Goal: Task Accomplishment & Management: Manage account settings

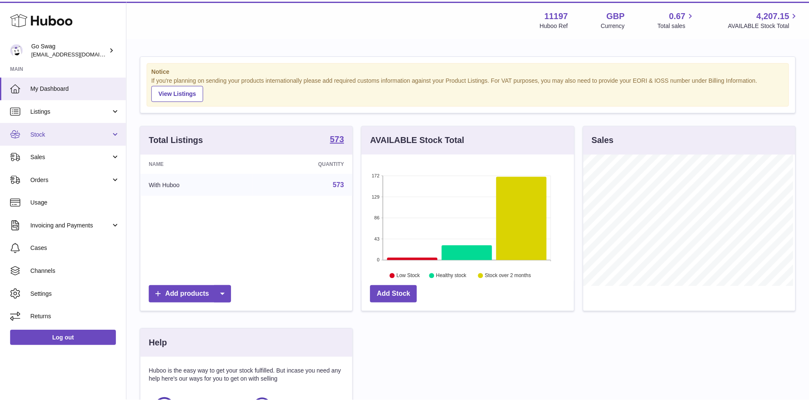
scroll to position [132, 214]
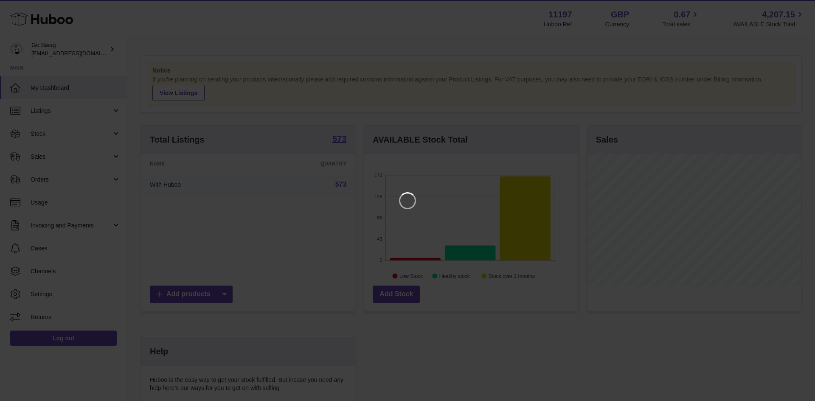
click at [81, 52] on iframe at bounding box center [407, 200] width 781 height 367
click at [794, 9] on icon "Close" at bounding box center [793, 8] width 10 height 10
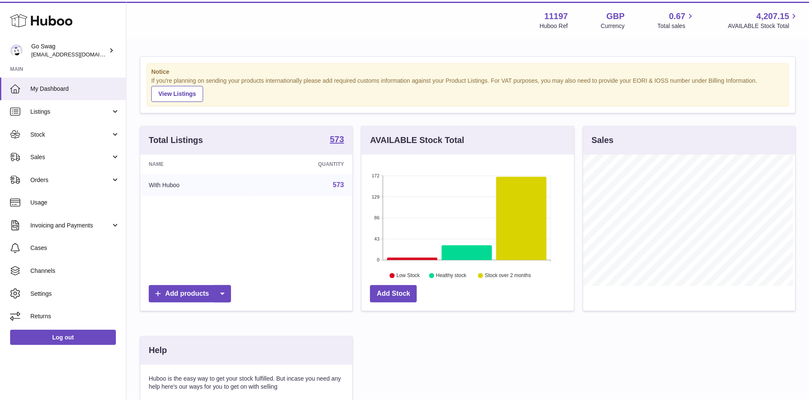
scroll to position [424451, 424372]
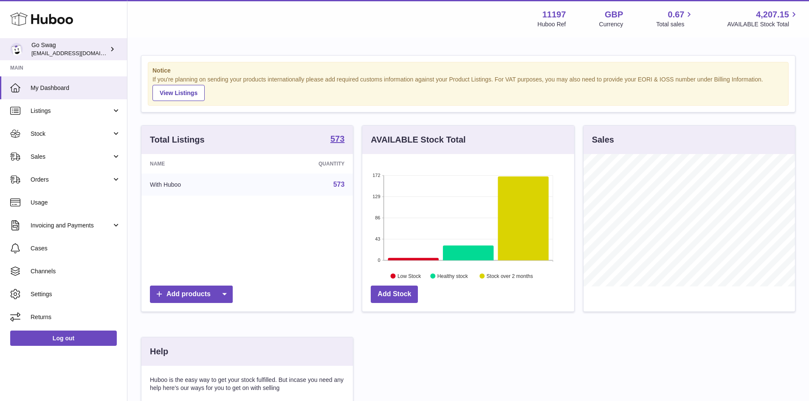
click at [65, 48] on div "Go Swag [EMAIL_ADDRESS][DOMAIN_NAME]" at bounding box center [69, 49] width 76 height 16
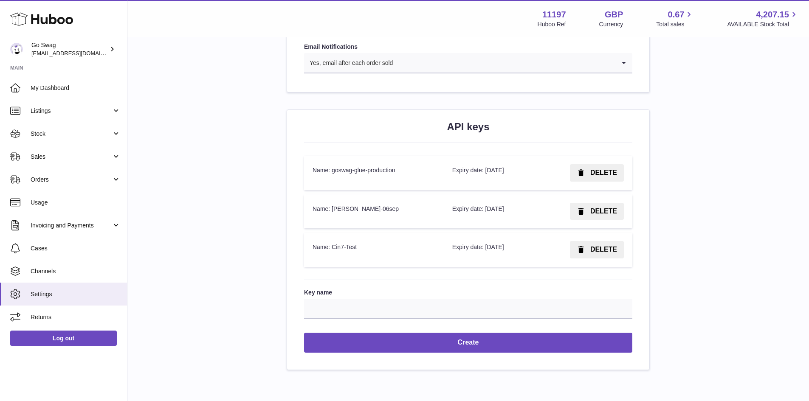
scroll to position [824, 0]
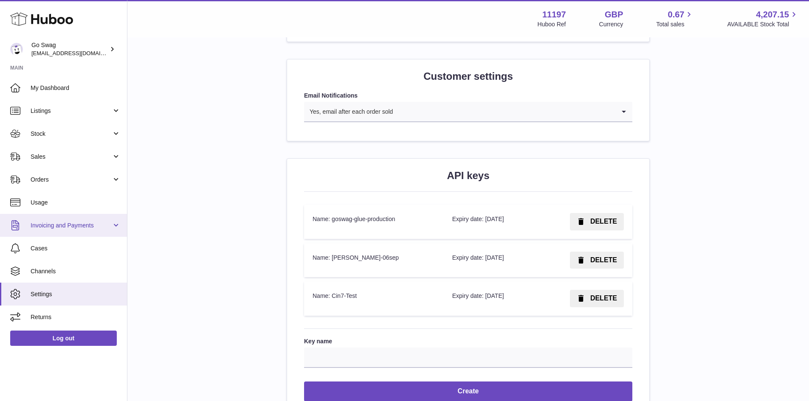
click at [75, 226] on span "Invoicing and Payments" at bounding box center [71, 226] width 81 height 8
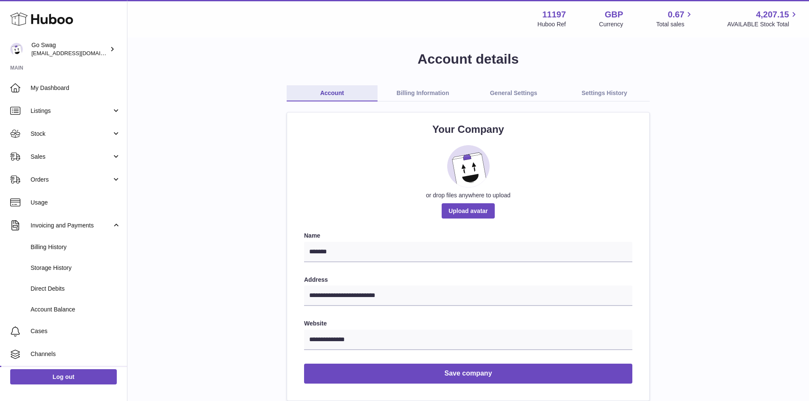
scroll to position [0, 0]
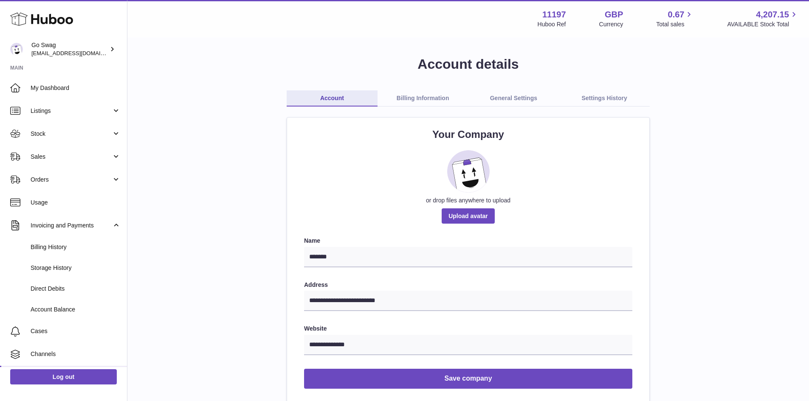
click at [436, 101] on link "Billing Information" at bounding box center [422, 98] width 91 height 16
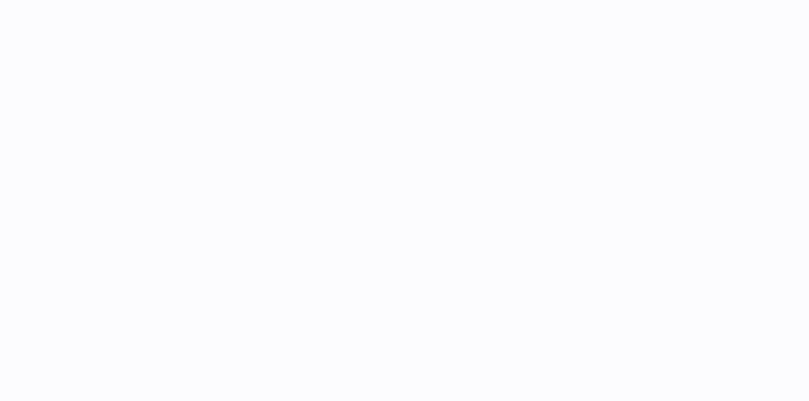
select select "**"
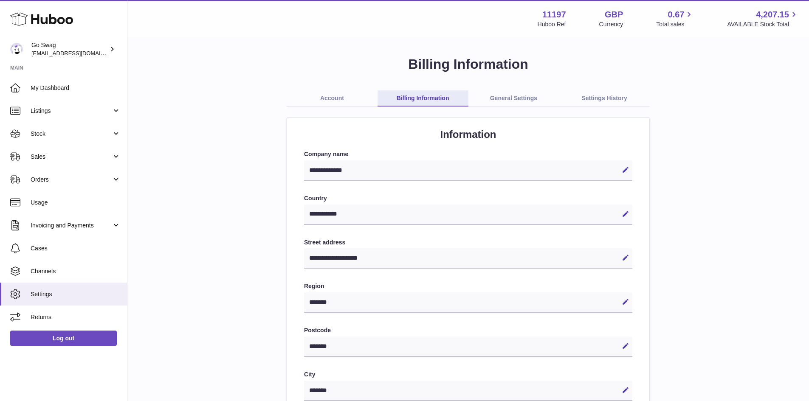
click at [499, 100] on link "General Settings" at bounding box center [513, 98] width 91 height 16
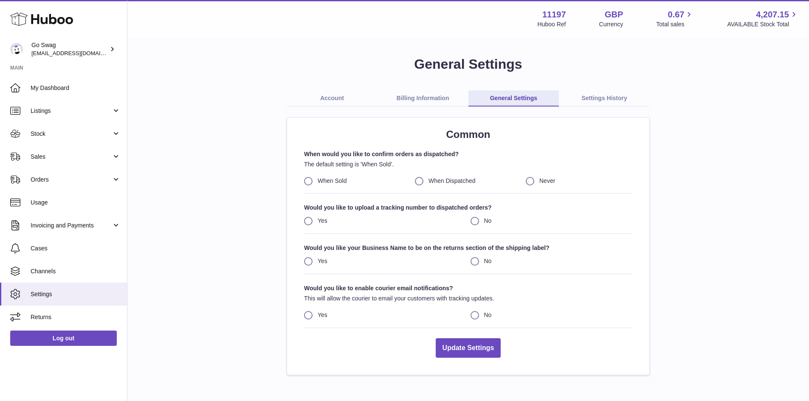
scroll to position [41, 0]
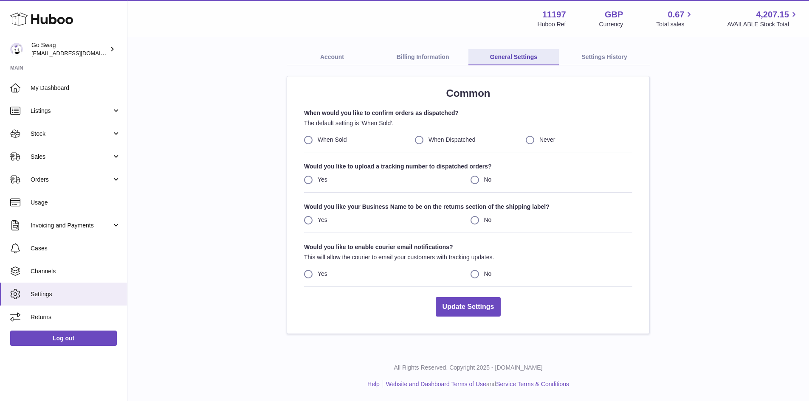
click at [613, 56] on link "Settings History" at bounding box center [604, 57] width 91 height 16
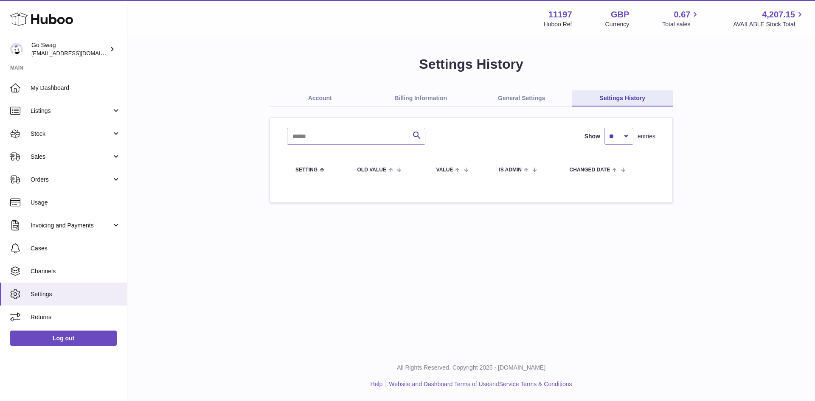
click at [210, 262] on div "Menu Huboo 11197 Huboo Ref GBP Currency 0.67 Total sales 4,207.15 AVAILABLE Sto…" at bounding box center [471, 175] width 688 height 351
click at [53, 224] on span "Invoicing and Payments" at bounding box center [71, 226] width 81 height 8
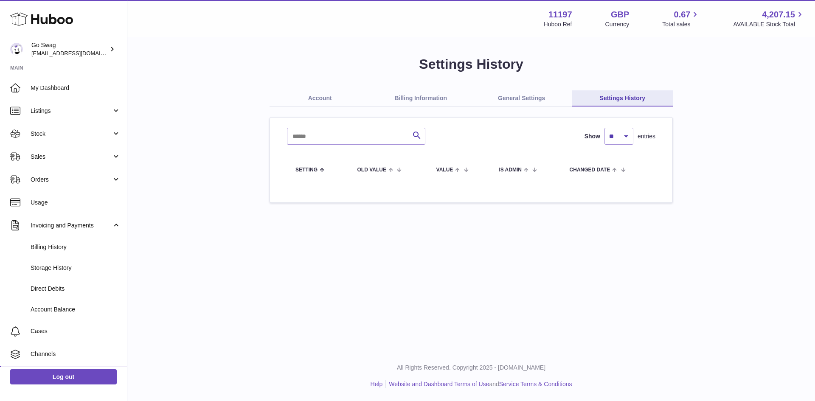
click at [170, 262] on div "Menu Huboo 11197 Huboo Ref GBP Currency 0.67 Total sales 4,207.15 AVAILABLE Sto…" at bounding box center [471, 175] width 688 height 351
